Goal: Find specific fact: Find specific fact

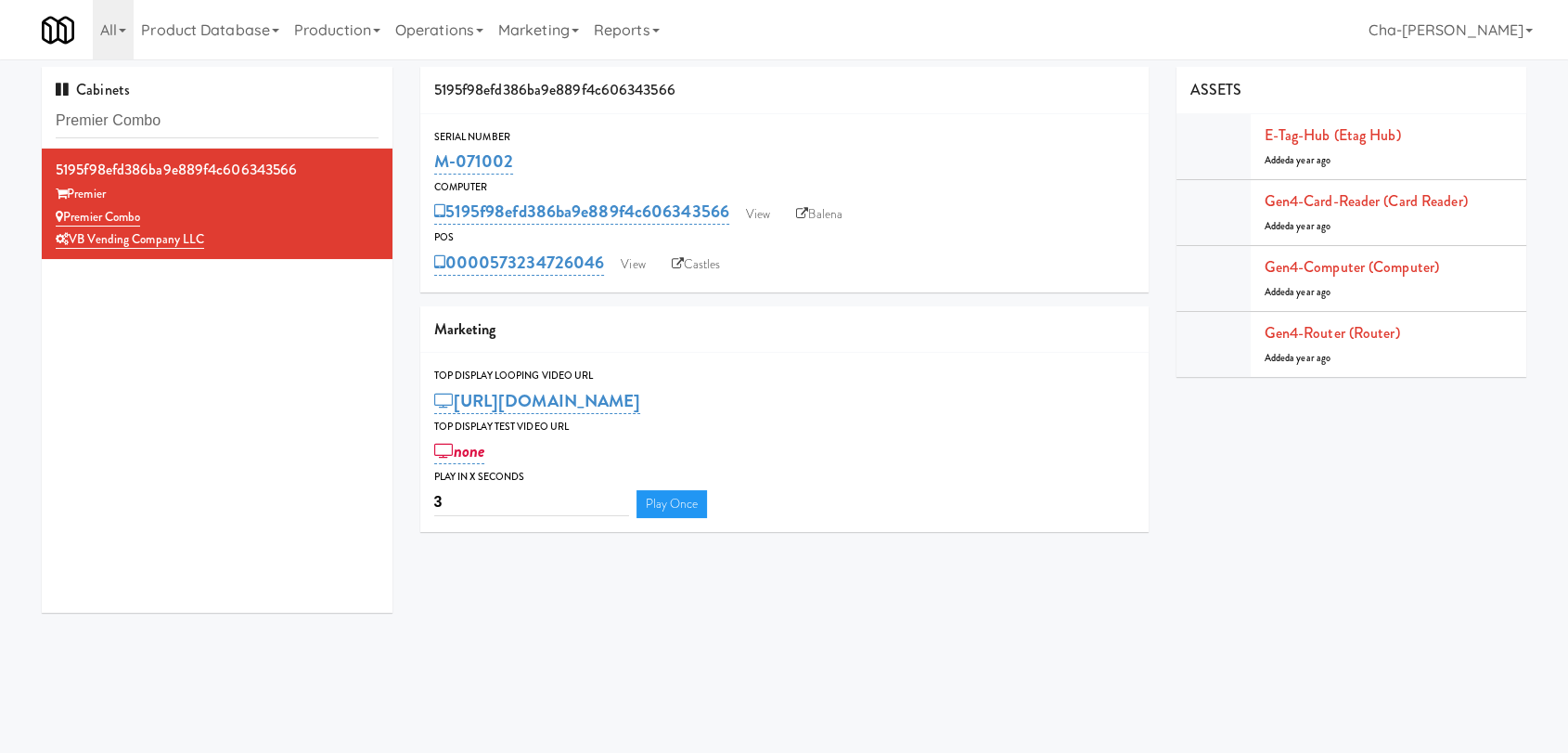
click at [186, 117] on input "Premier Combo" at bounding box center [217, 121] width 322 height 34
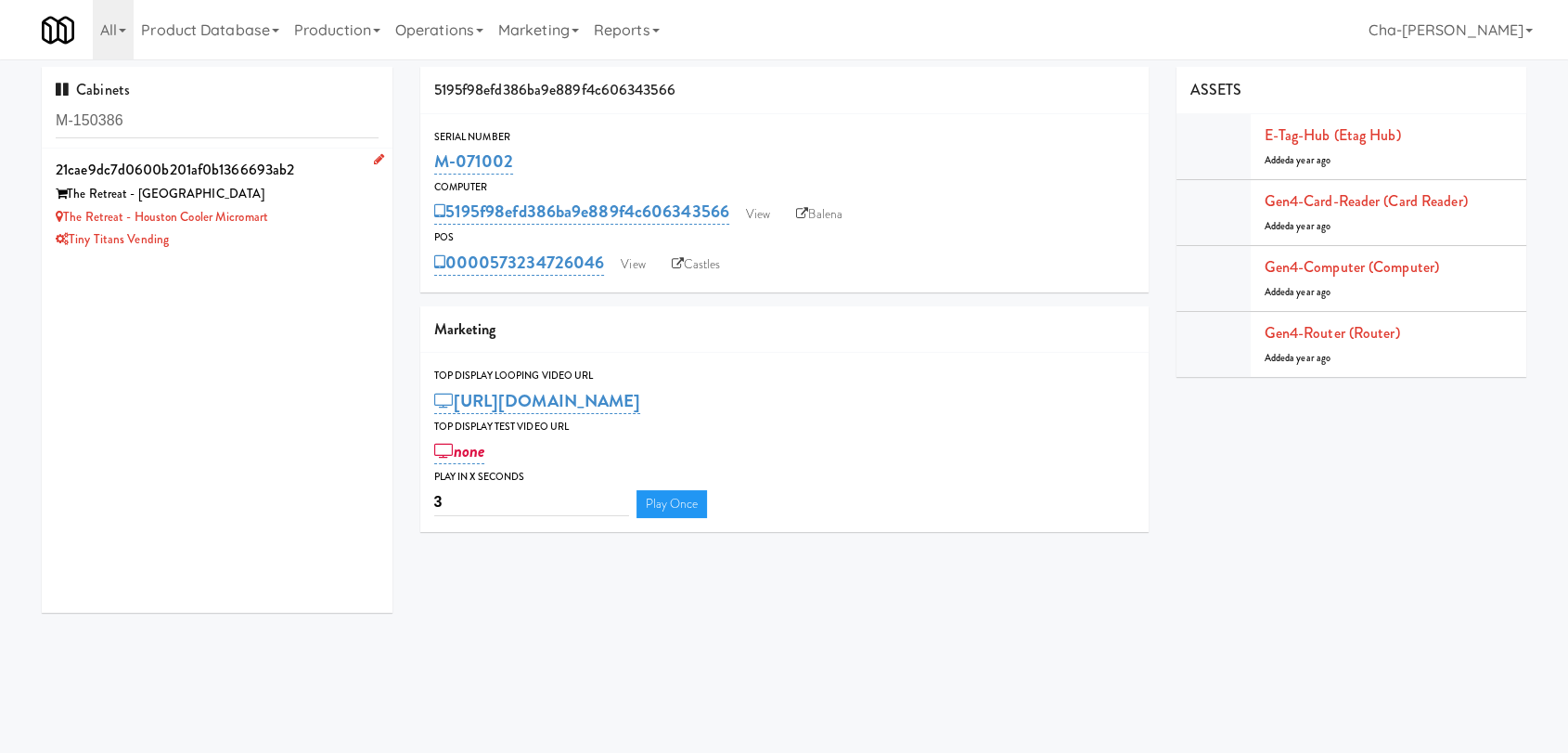
type input "M-150386"
click at [299, 209] on div "The Retreat - Houston Cooler Micromart" at bounding box center [217, 218] width 322 height 23
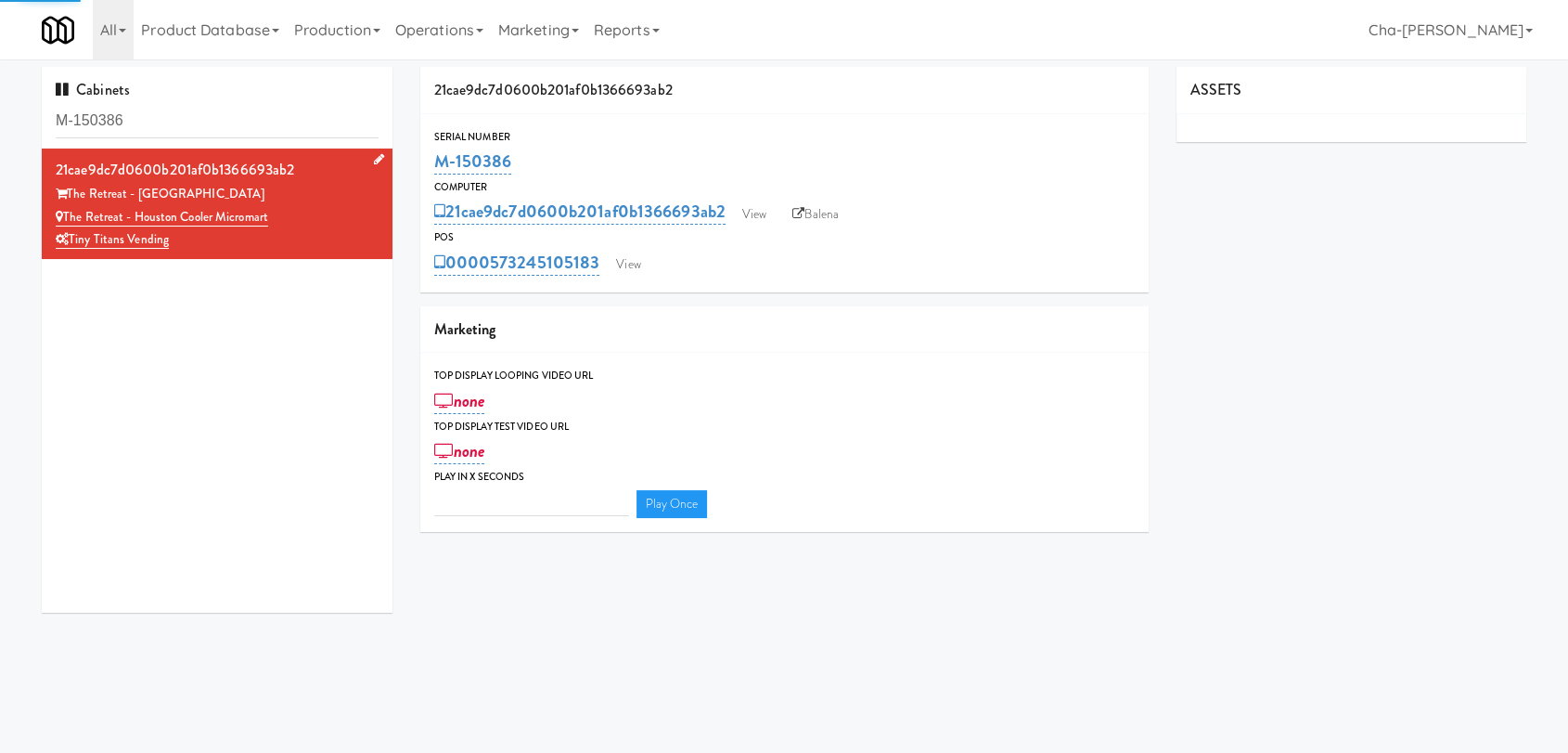
type input "3"
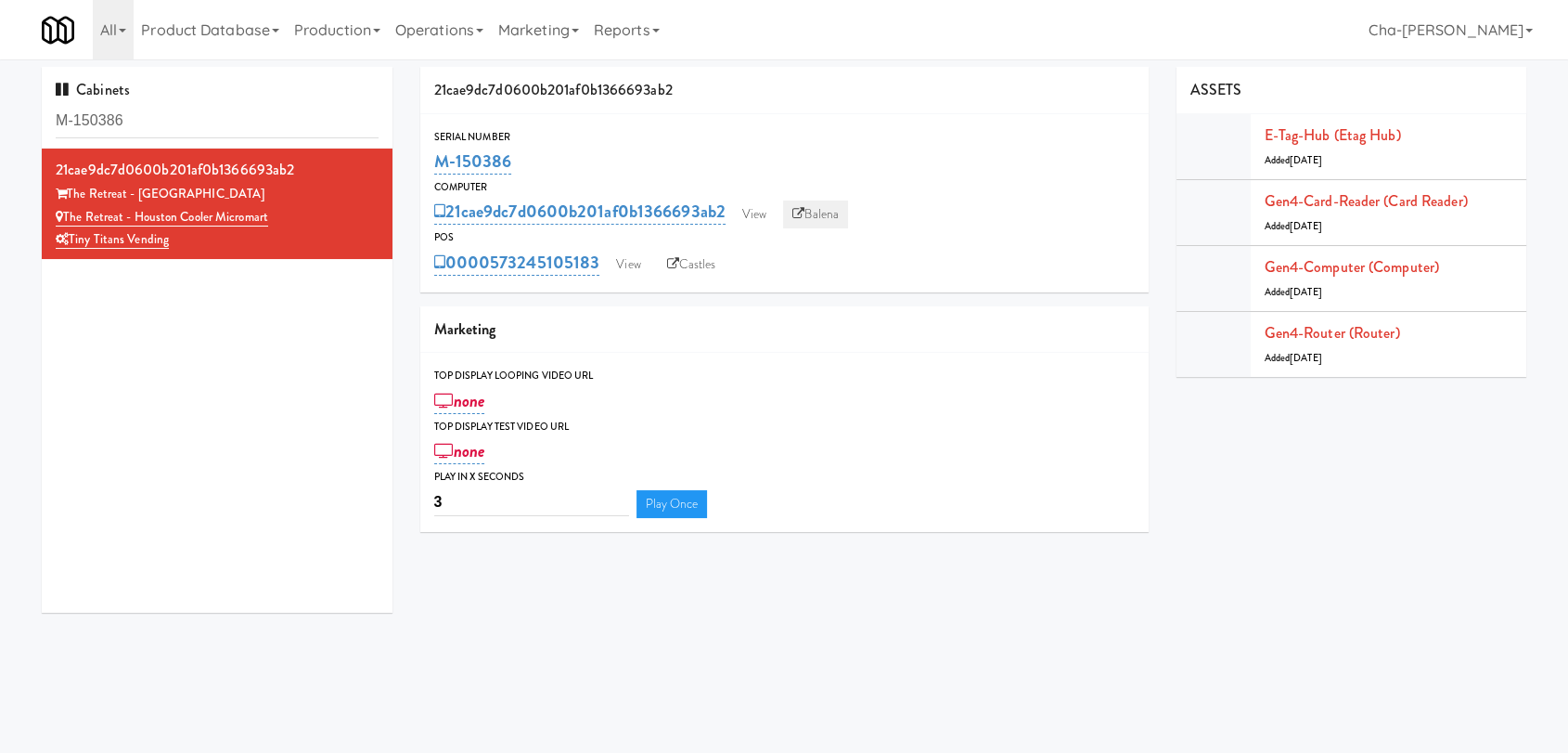
click at [827, 215] on link "Balena" at bounding box center [815, 214] width 65 height 28
click at [283, 241] on div "Tiny Titans Vending" at bounding box center [217, 240] width 322 height 23
drag, startPoint x: 517, startPoint y: 171, endPoint x: 440, endPoint y: 171, distance: 77.0
click at [440, 171] on div "M-150386" at bounding box center [784, 161] width 700 height 31
copy link "M-150386"
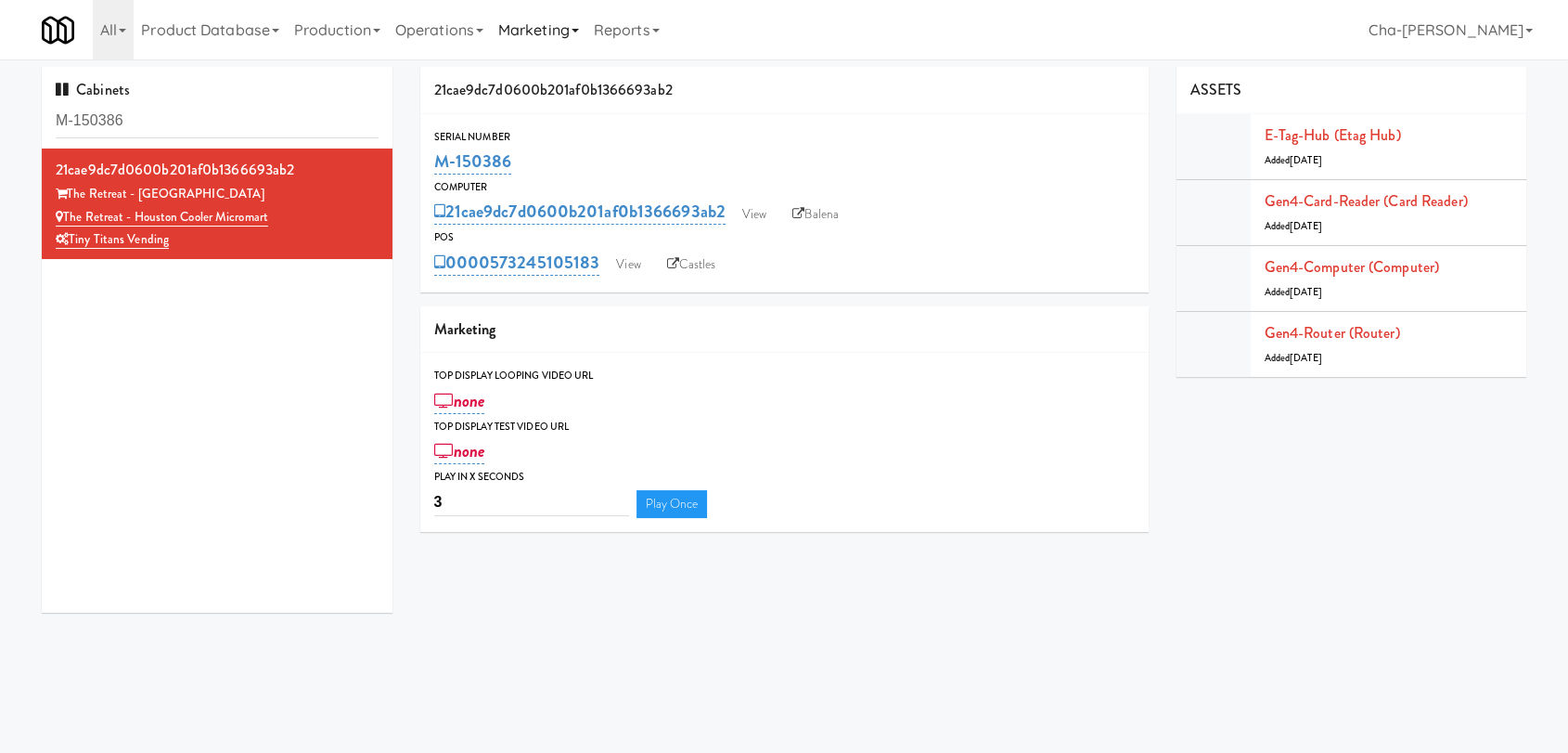
copy link "M-150386"
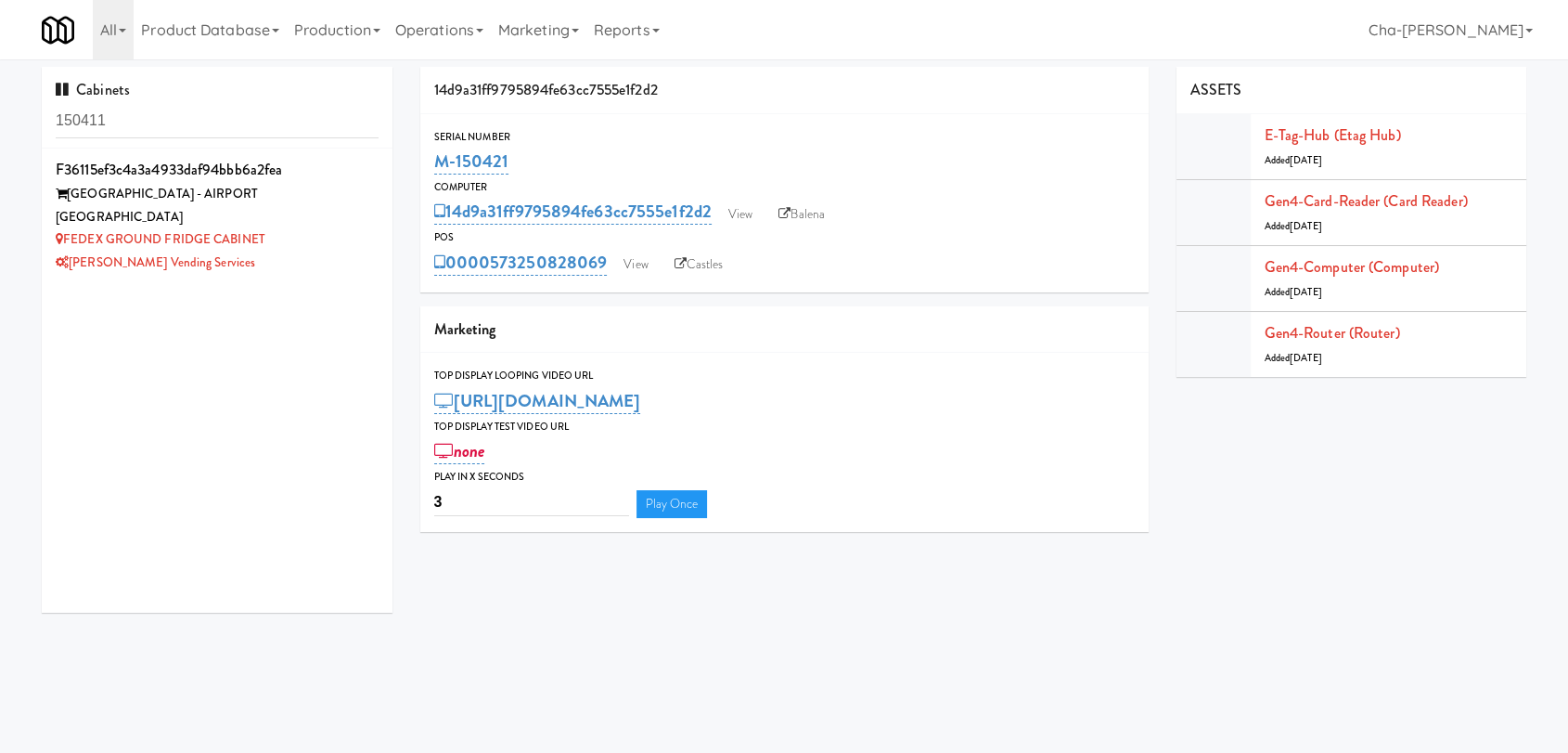
click at [163, 132] on input "150411" at bounding box center [217, 121] width 322 height 34
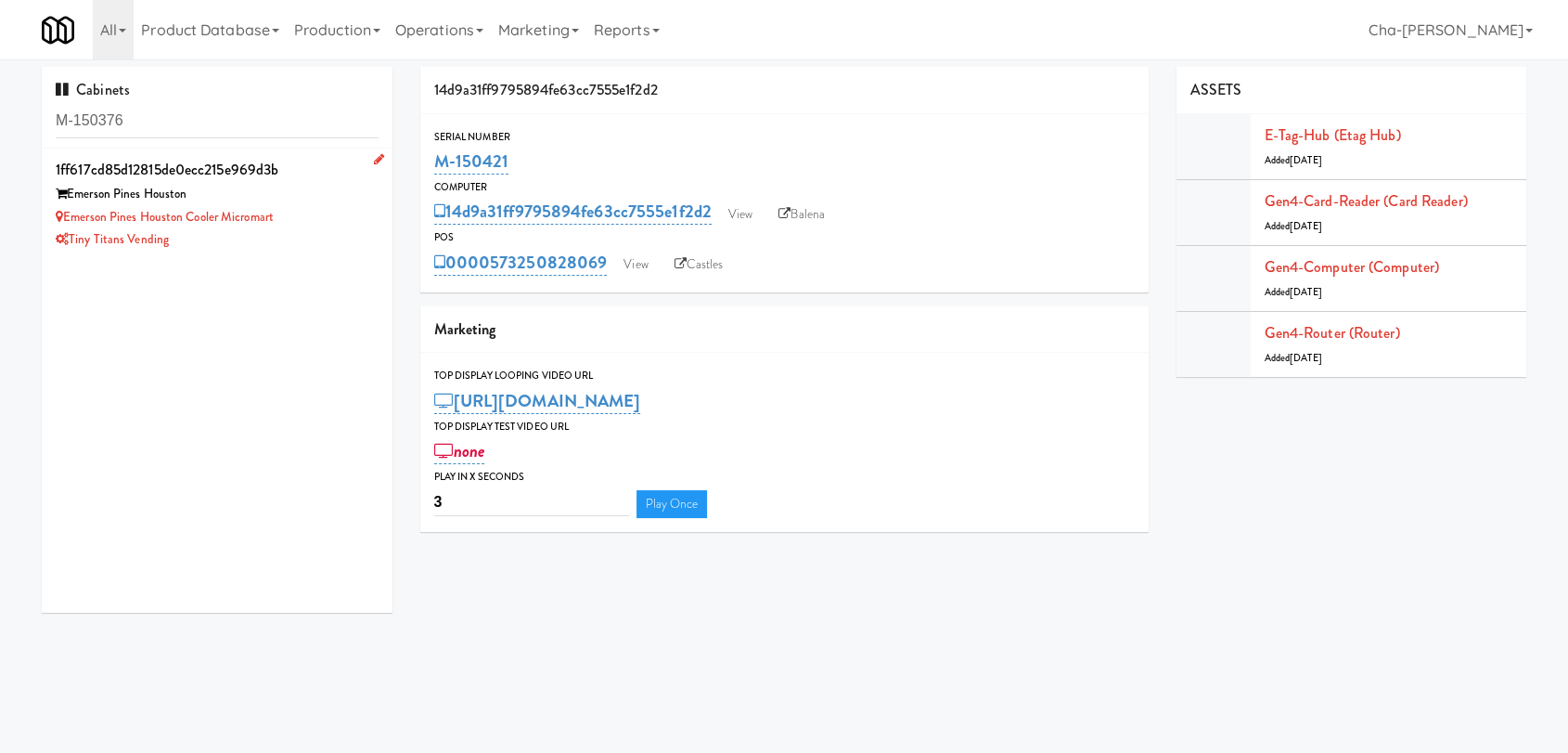
type input "M-150376"
click at [285, 221] on div "Emerson Pines Houston Cooler Micromart" at bounding box center [217, 218] width 322 height 23
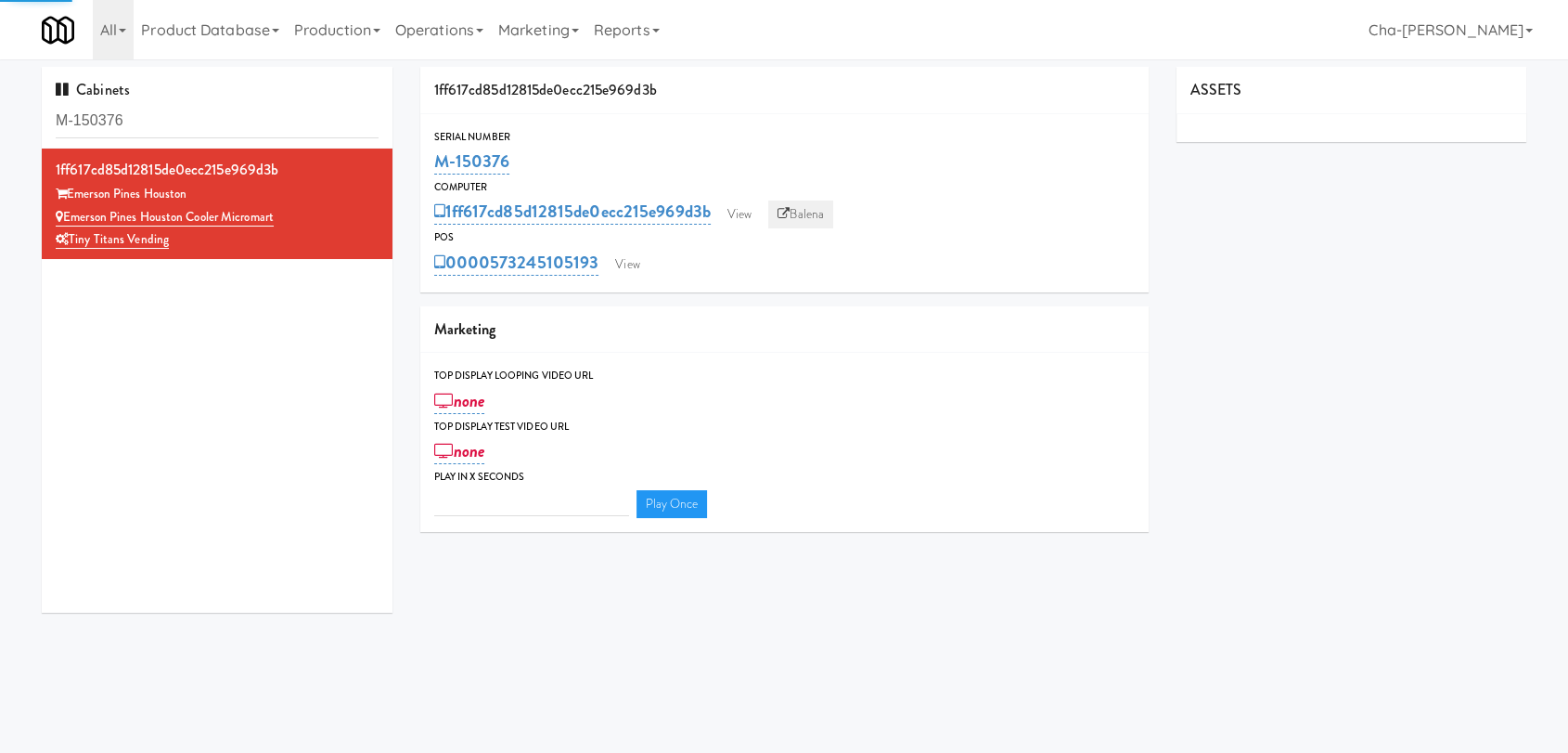
type input "3"
click at [815, 205] on link "Balena" at bounding box center [800, 214] width 65 height 28
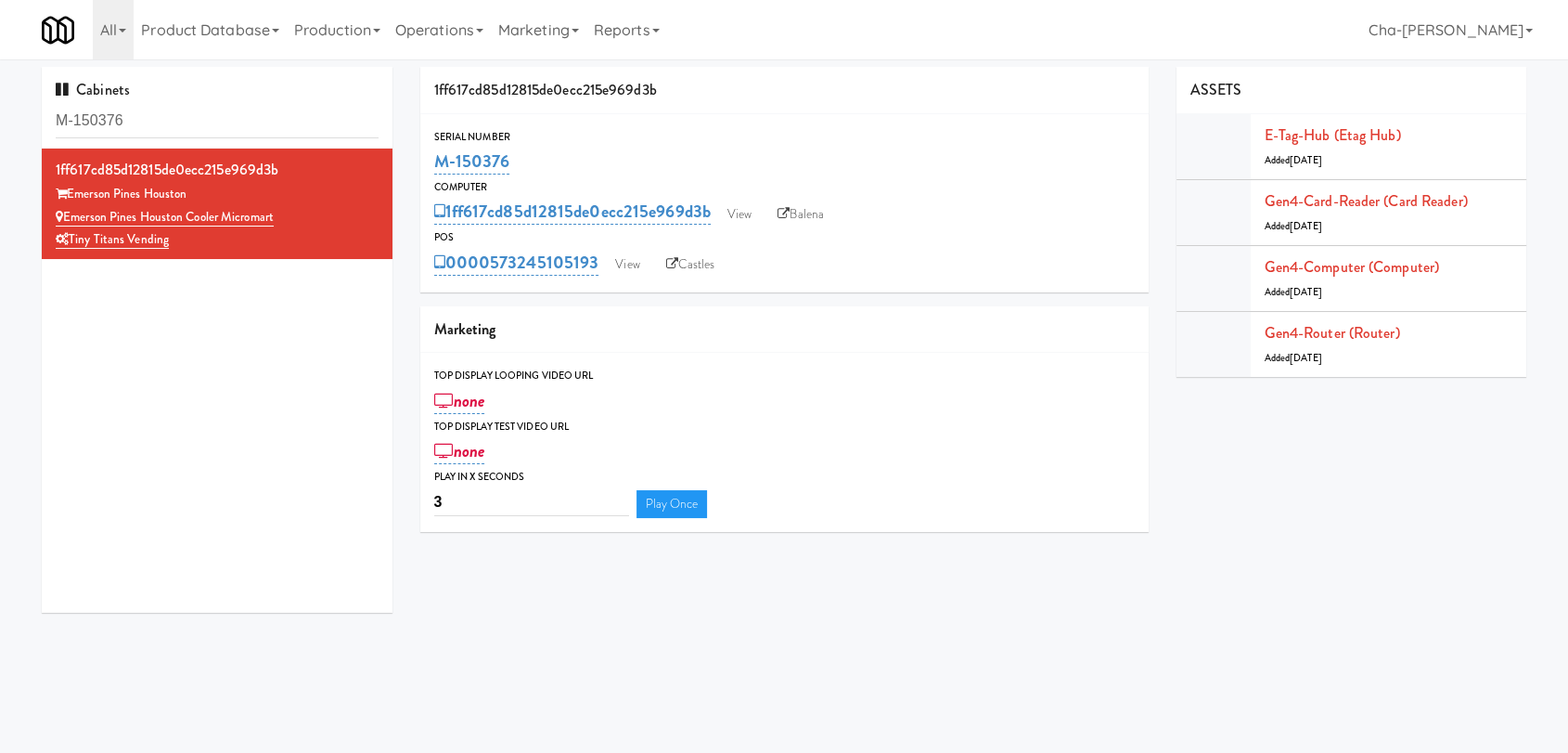
drag, startPoint x: 515, startPoint y: 153, endPoint x: 415, endPoint y: 162, distance: 100.4
click at [415, 162] on div "1ff617cd85d12815de0ecc215e969d3b Serial Number M-150376 Computer 1ff617cd85d128…" at bounding box center [784, 306] width 756 height 479
copy link "M-150376"
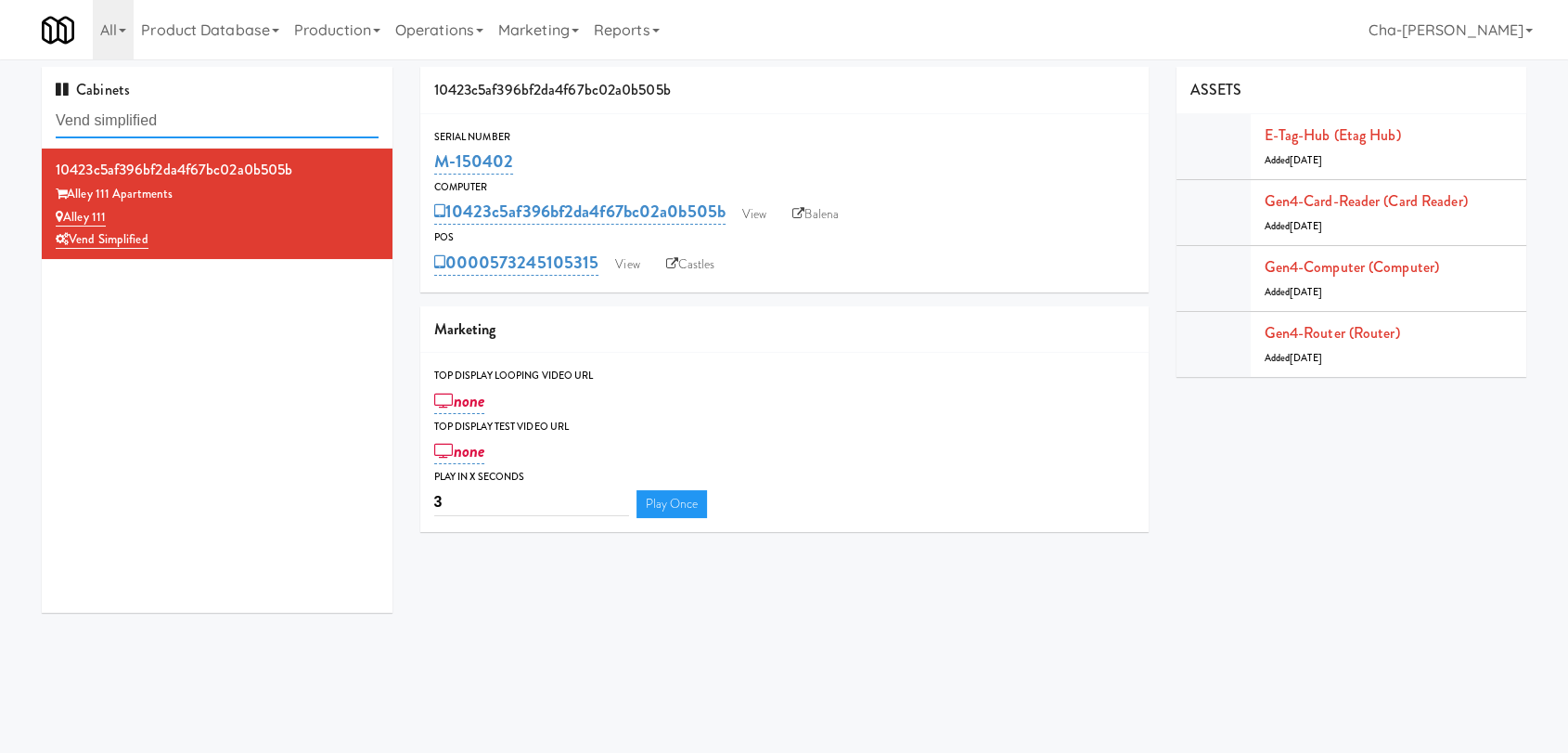
click at [204, 118] on input "Vend simplified" at bounding box center [217, 121] width 322 height 34
paste input "38878988667"
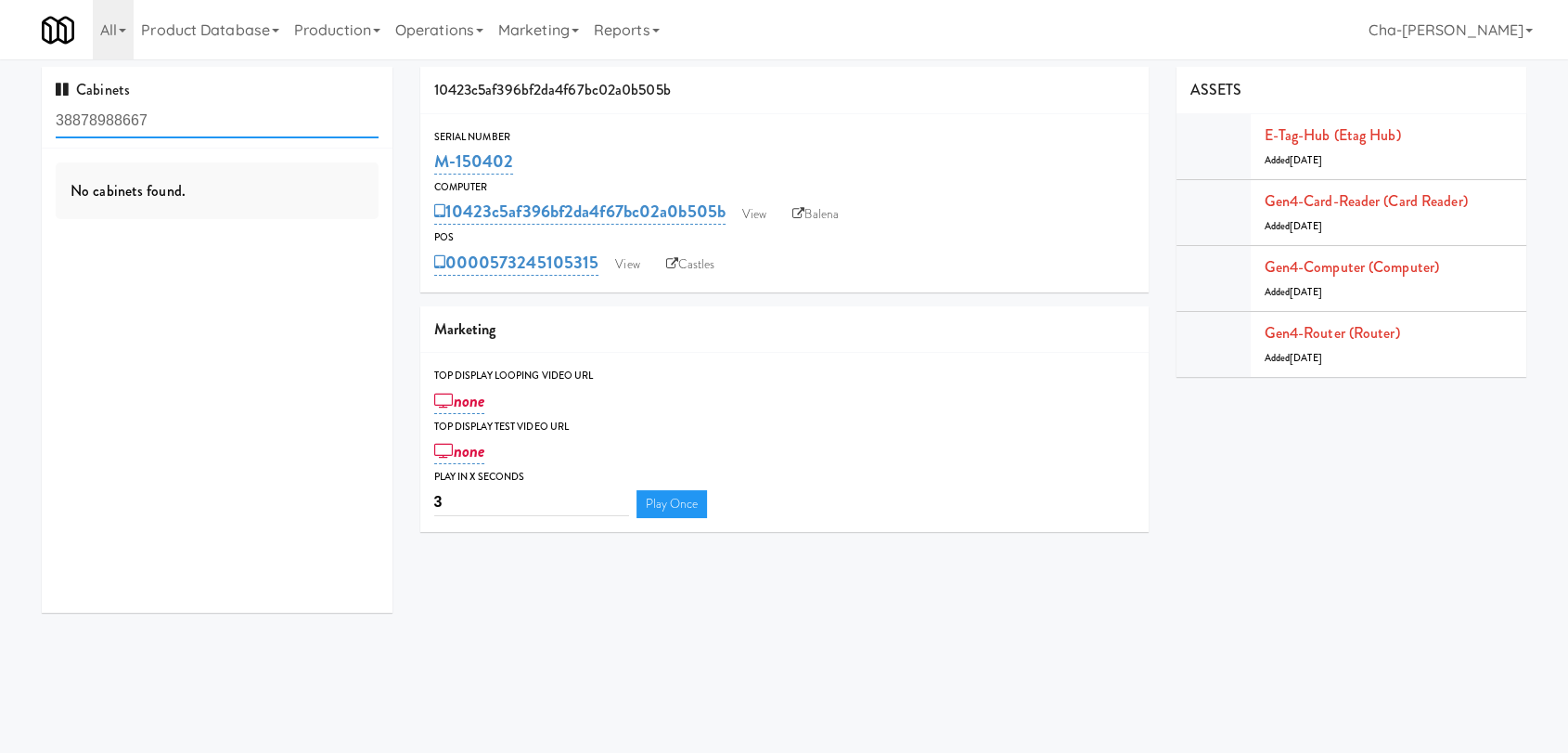
click at [191, 118] on input "38878988667" at bounding box center [217, 121] width 322 height 34
paste input "M-142146"
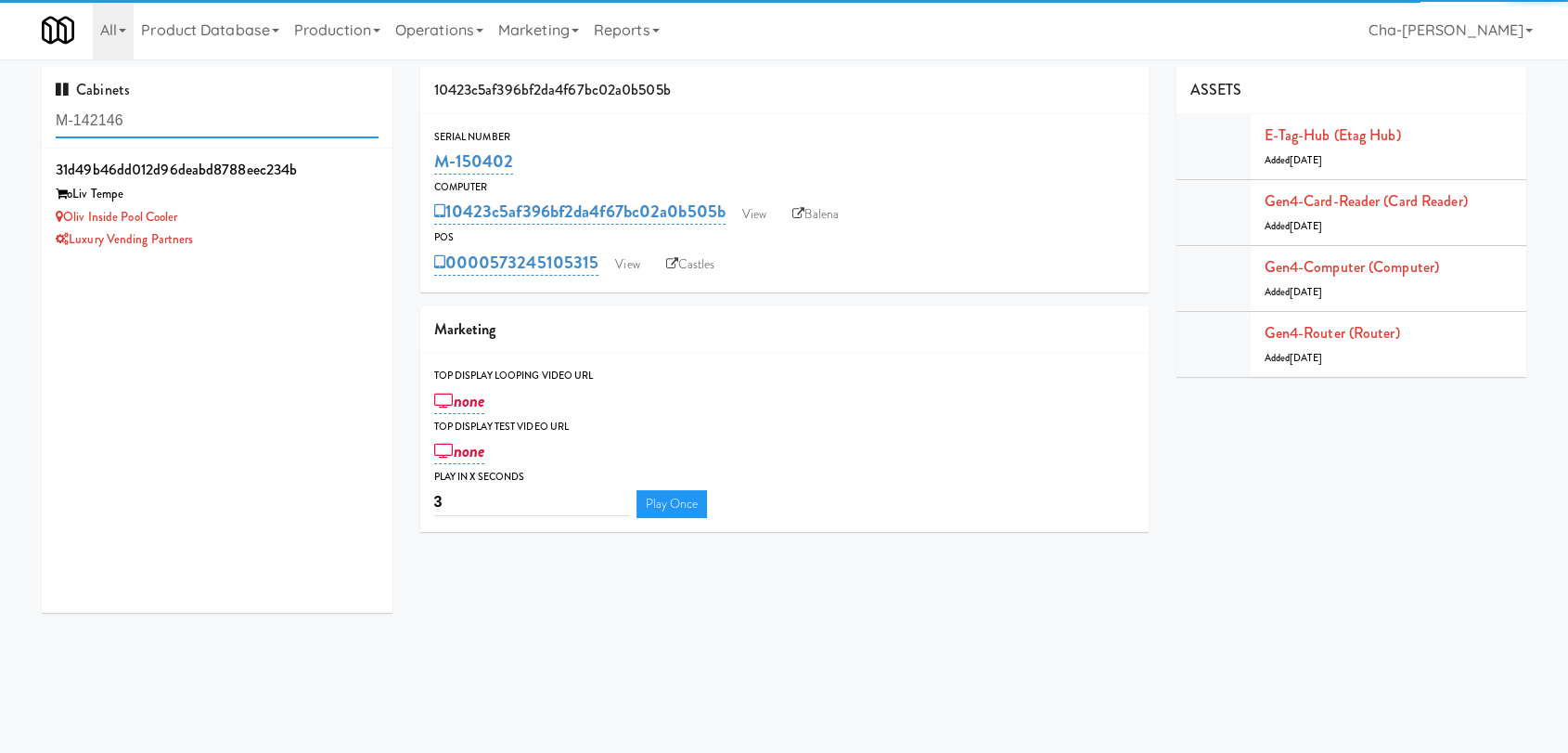
type input "M-142146"
click at [259, 214] on div "Oliv Inside Pool Cooler" at bounding box center [217, 218] width 322 height 23
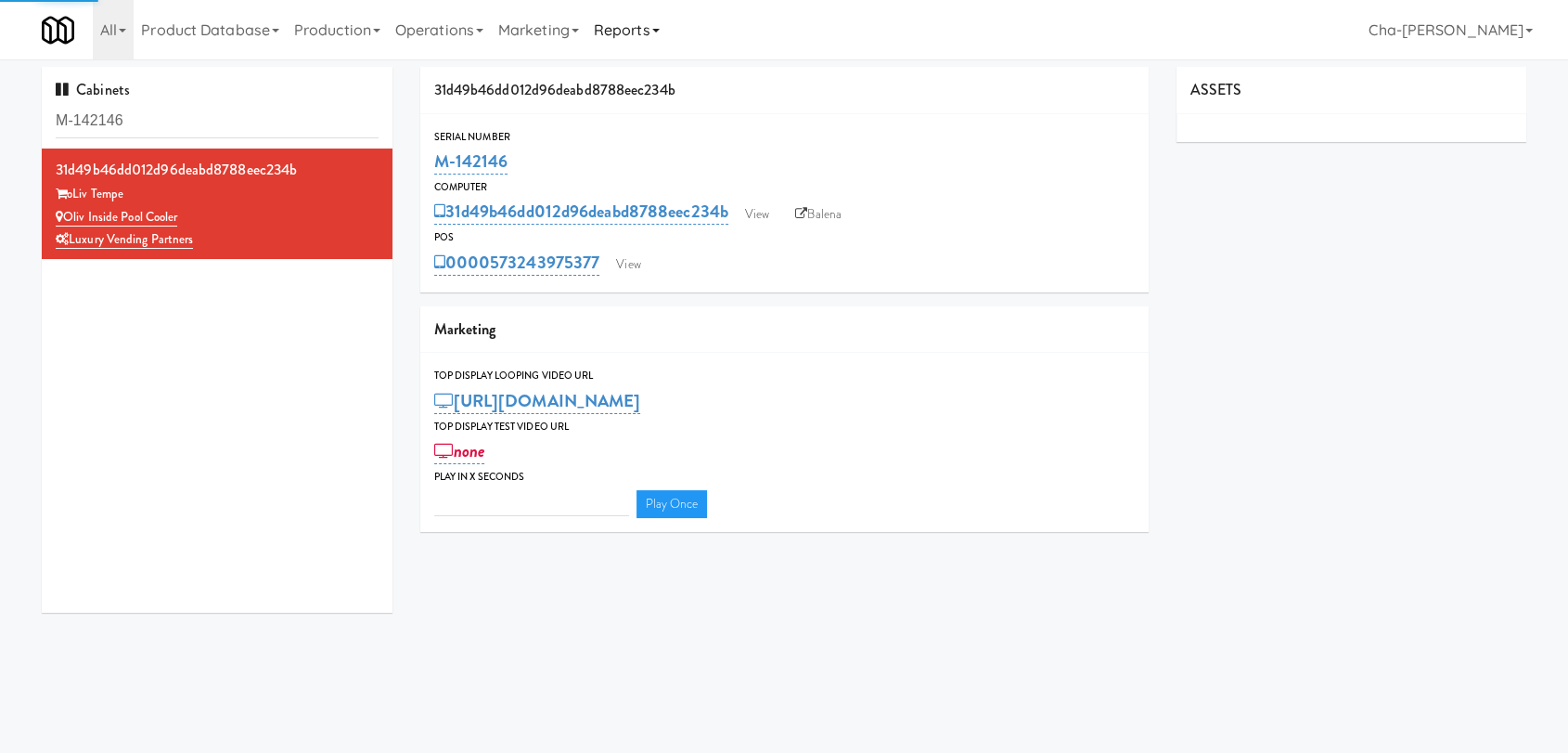
type input "3"
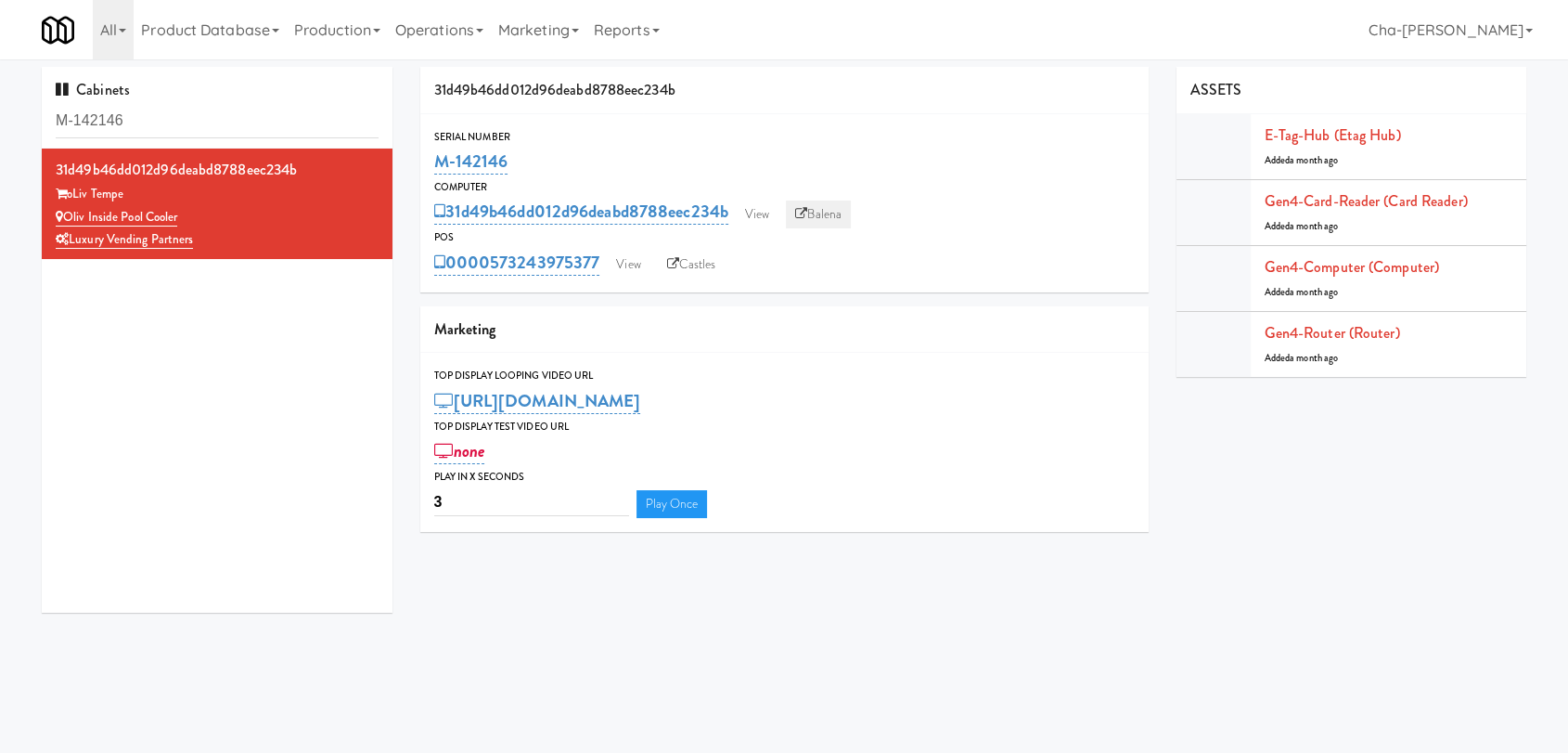
click at [838, 222] on link "Balena" at bounding box center [818, 214] width 65 height 28
drag, startPoint x: 537, startPoint y: 153, endPoint x: 433, endPoint y: 170, distance: 105.4
click at [434, 170] on div "M-142146" at bounding box center [784, 161] width 700 height 31
copy link "M-142146"
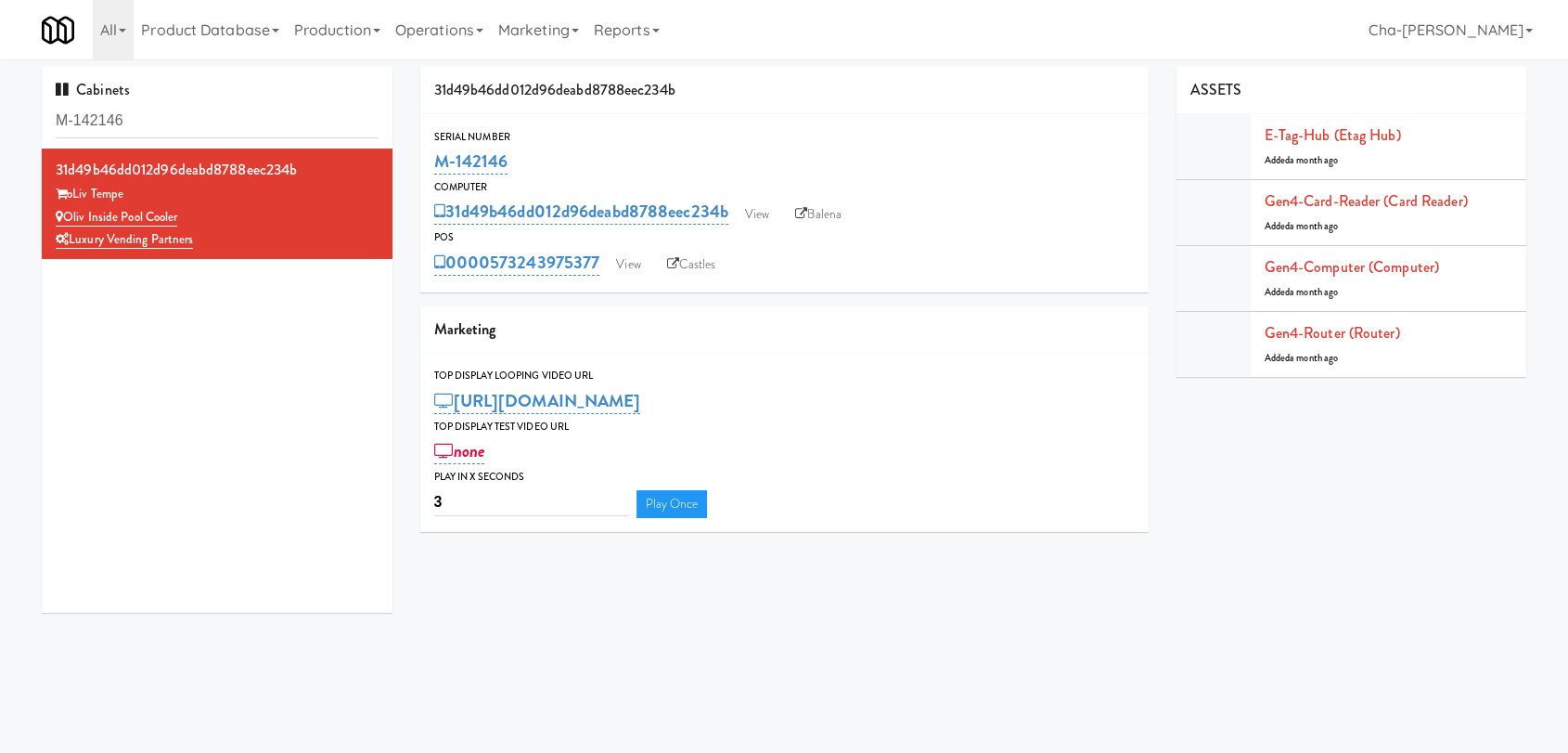
copy link "M-142146"
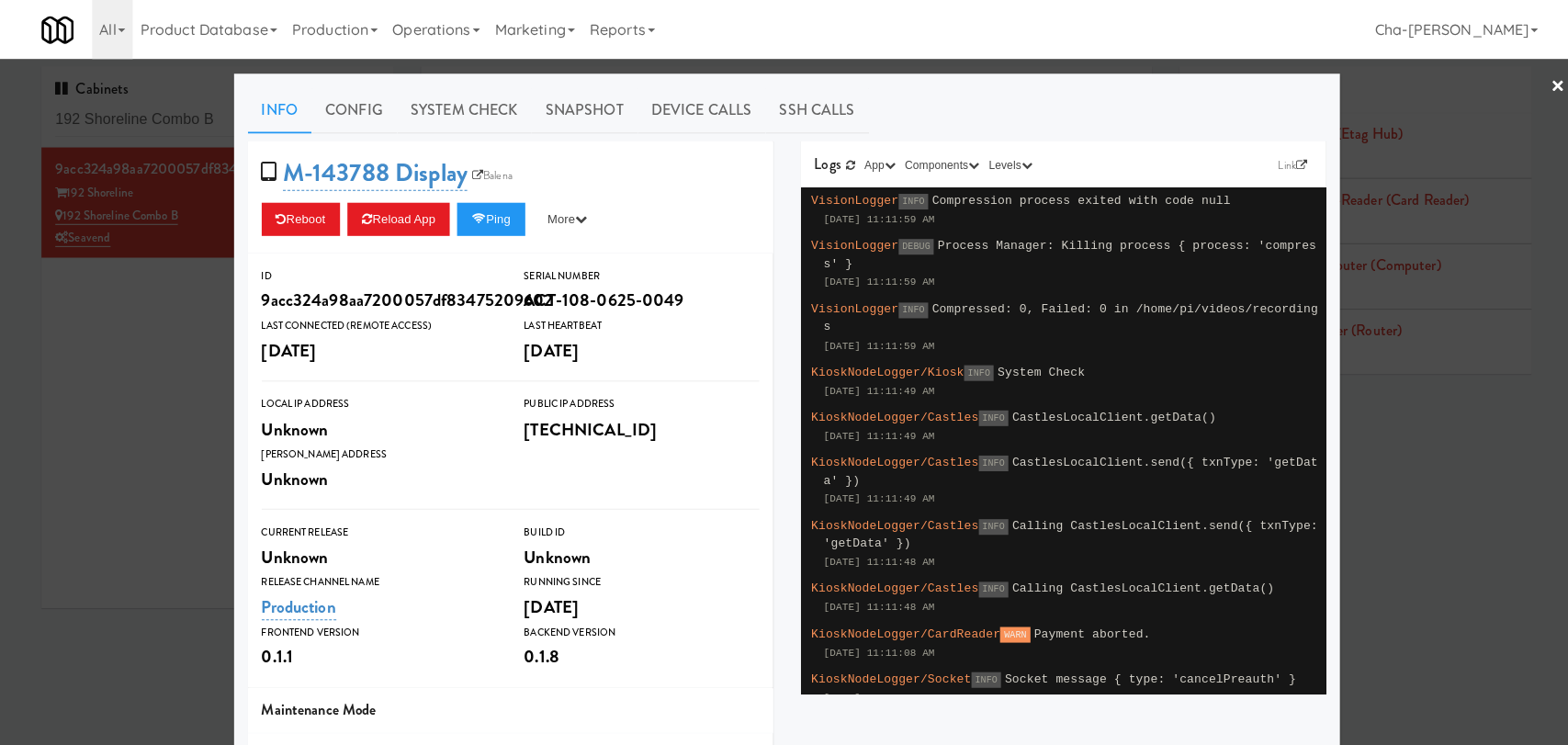
click at [154, 341] on div at bounding box center [784, 372] width 1568 height 745
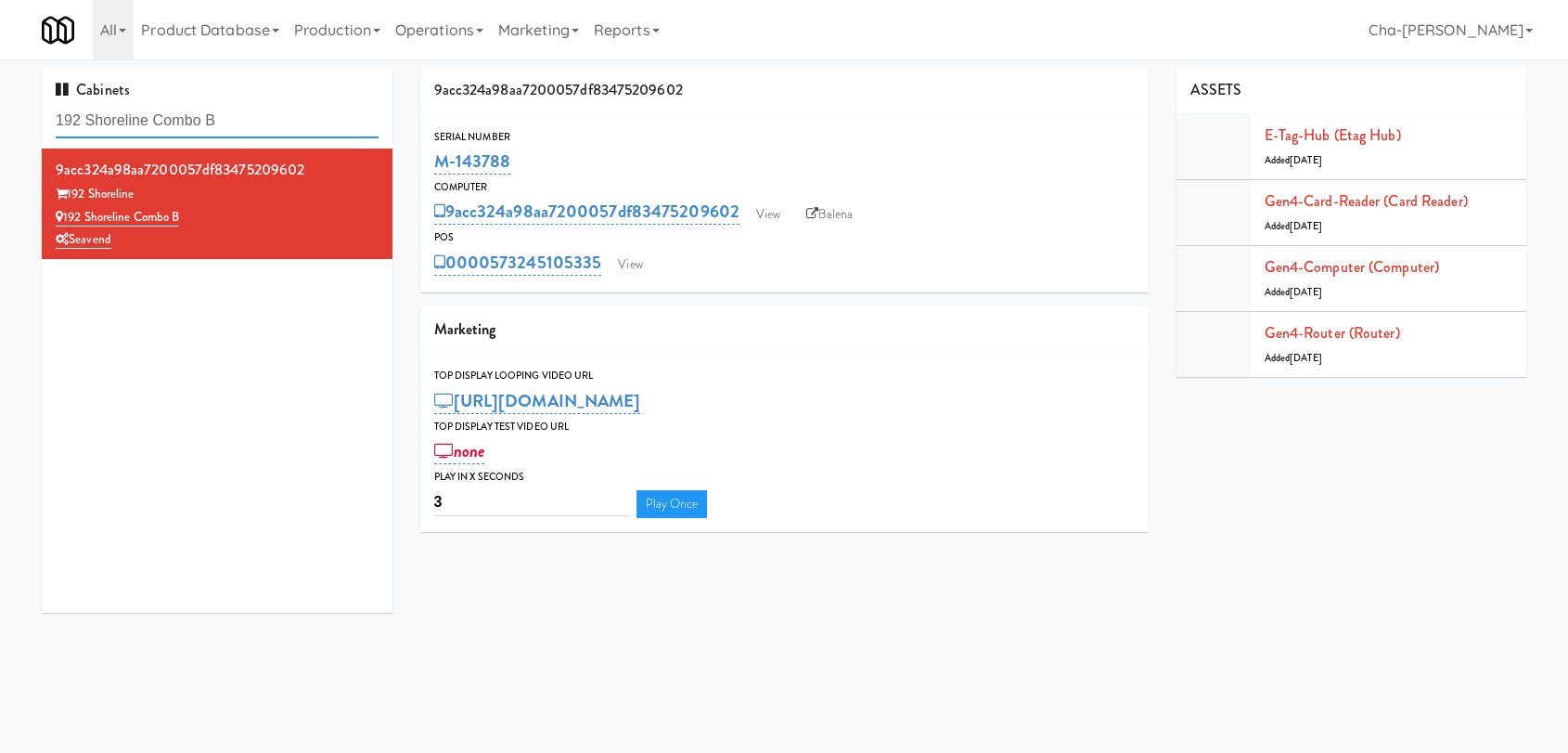
click at [273, 125] on input "192 Shoreline Combo B" at bounding box center [217, 121] width 322 height 34
paste input "M-142161"
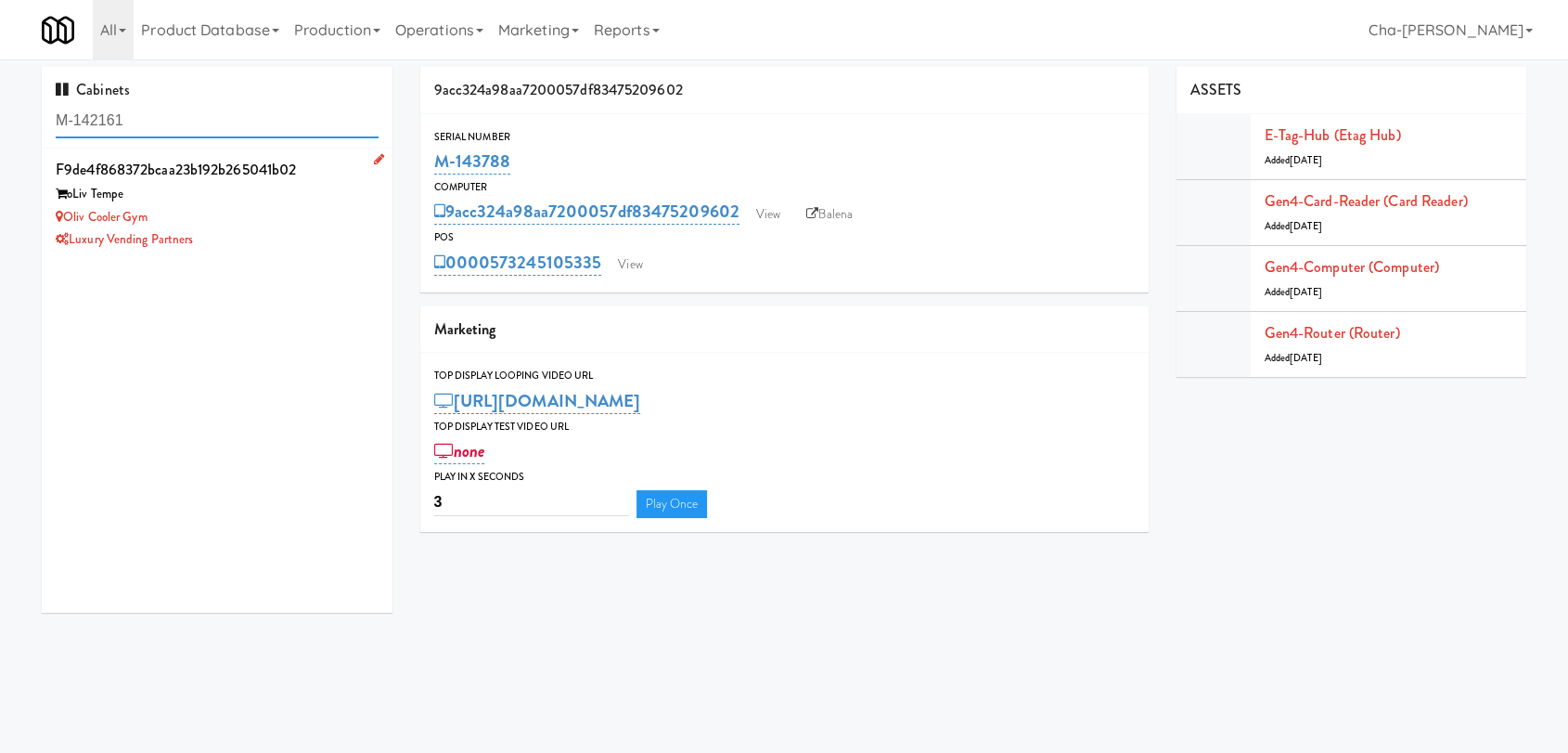
type input "M-142161"
click at [277, 250] on div "Luxury Vending Partners" at bounding box center [217, 240] width 322 height 23
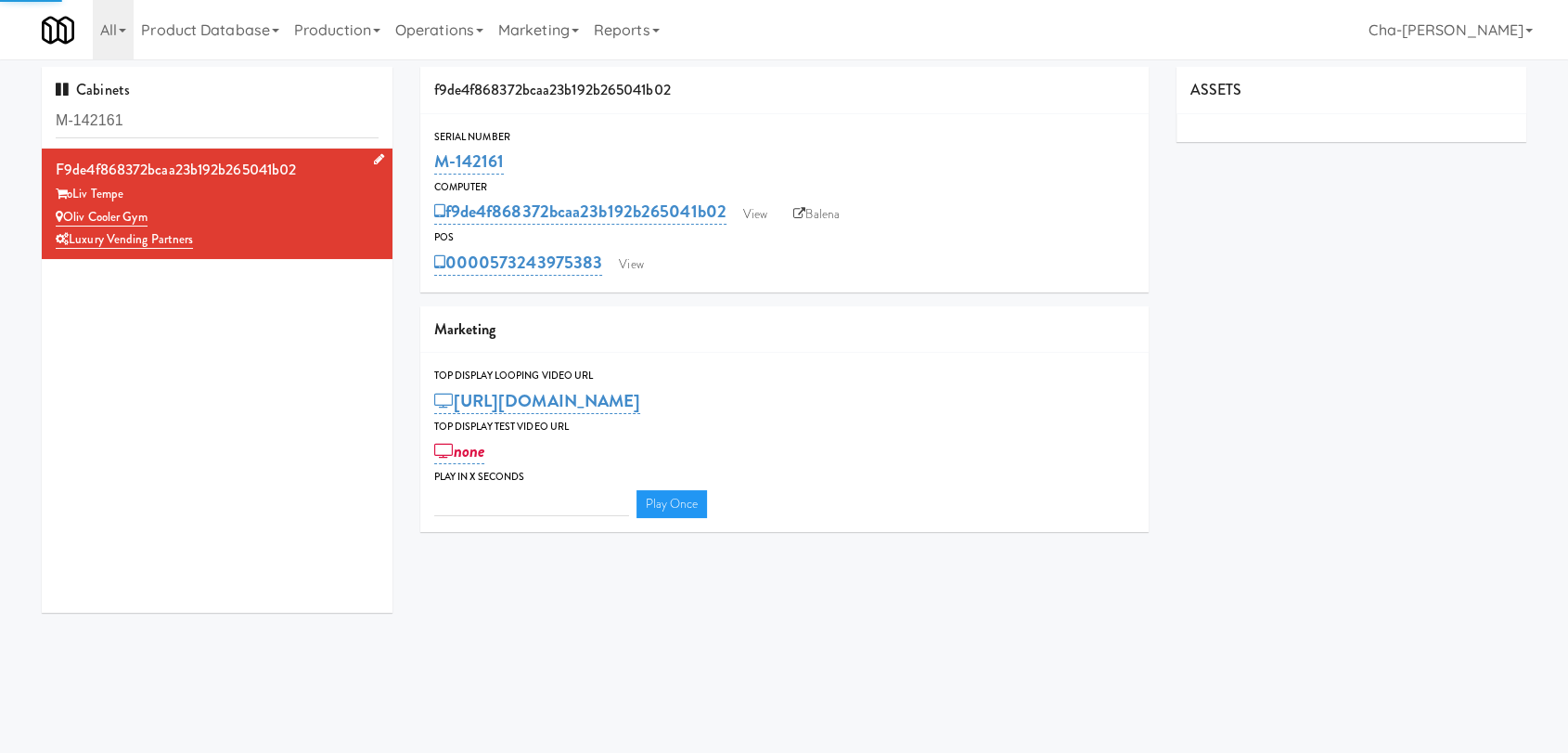
type input "3"
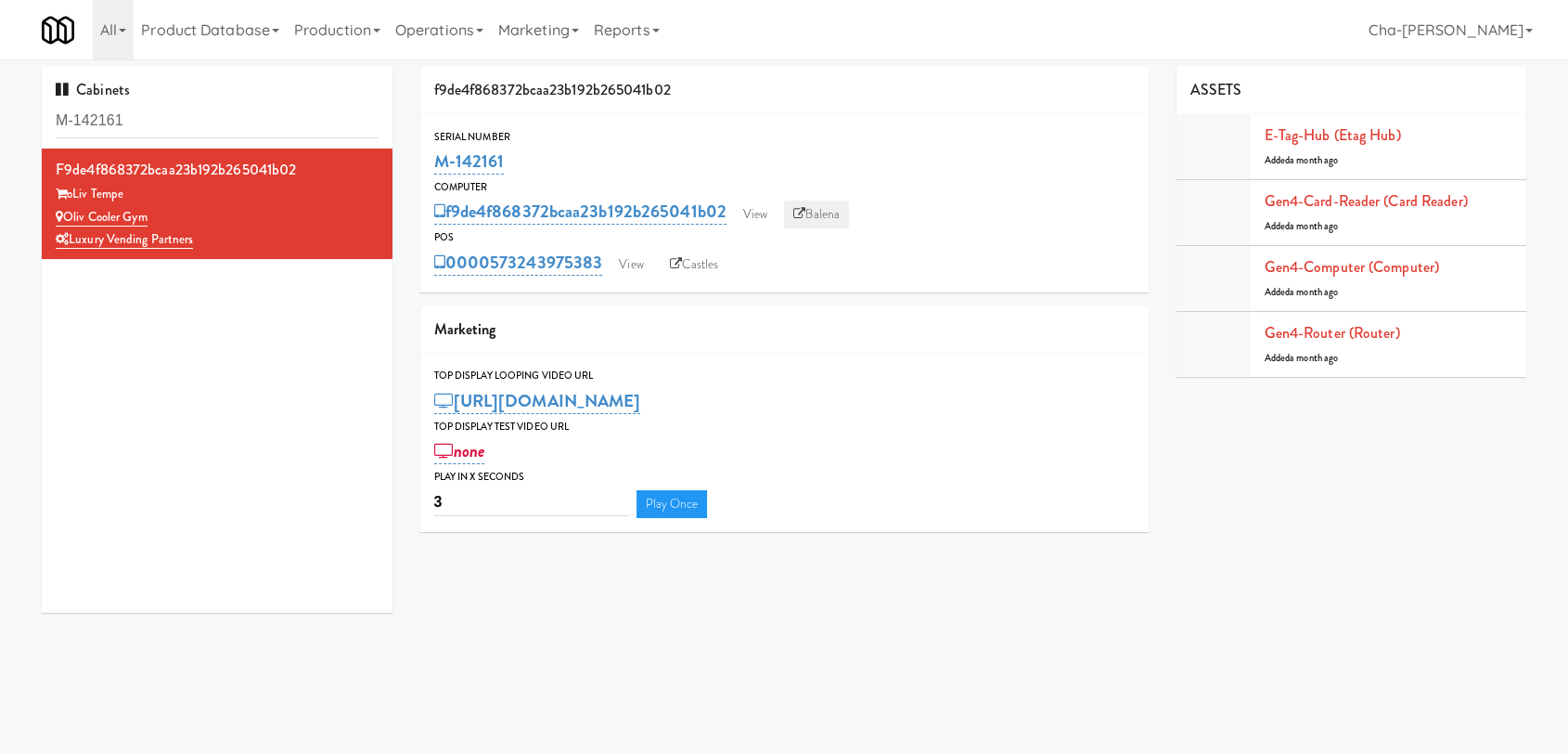
click at [826, 217] on link "Balena" at bounding box center [816, 214] width 65 height 28
drag, startPoint x: 515, startPoint y: 161, endPoint x: 436, endPoint y: 166, distance: 79.2
click at [436, 166] on div "M-142161" at bounding box center [784, 161] width 700 height 31
copy link "M-142161"
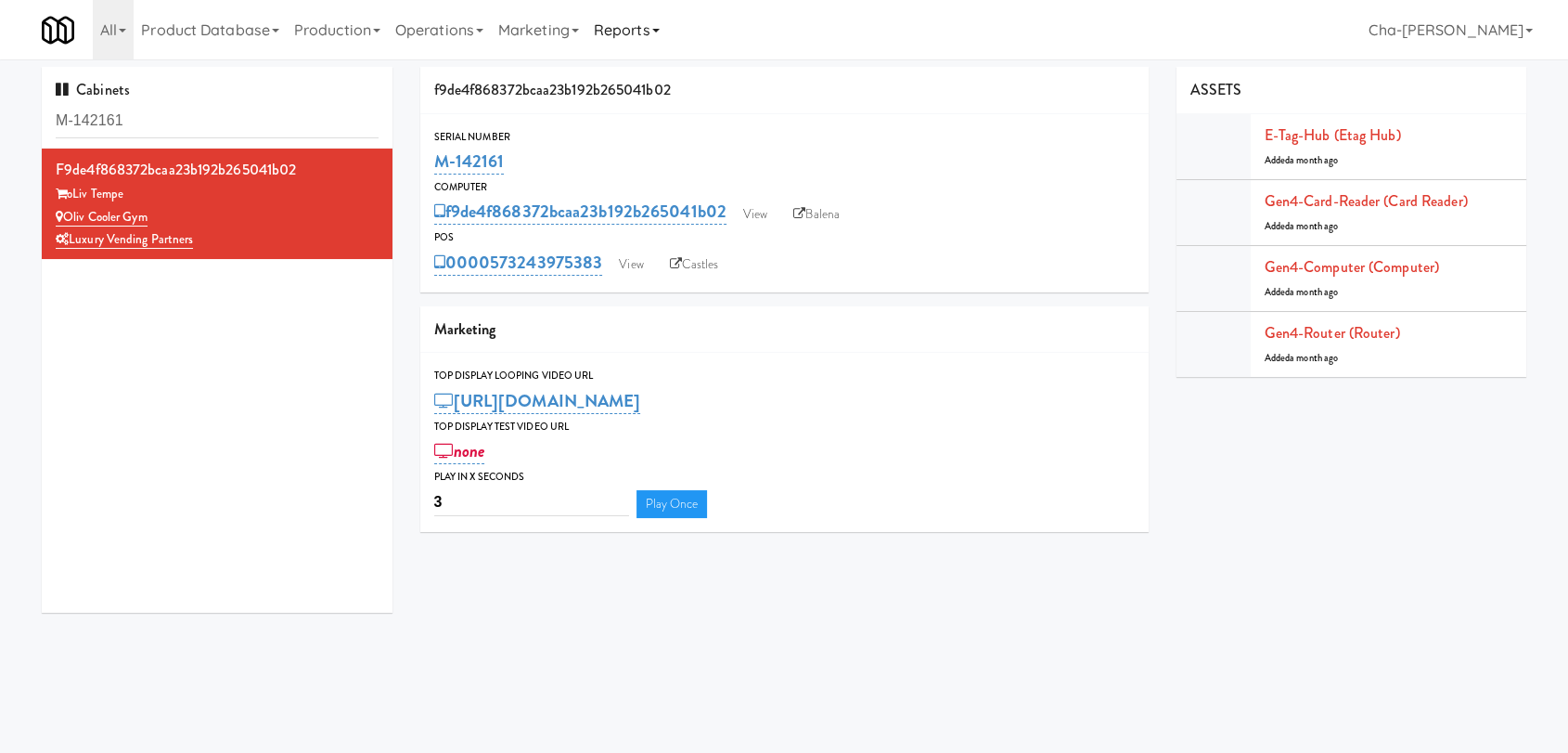
copy link "M-142161"
